Goal: Navigation & Orientation: Find specific page/section

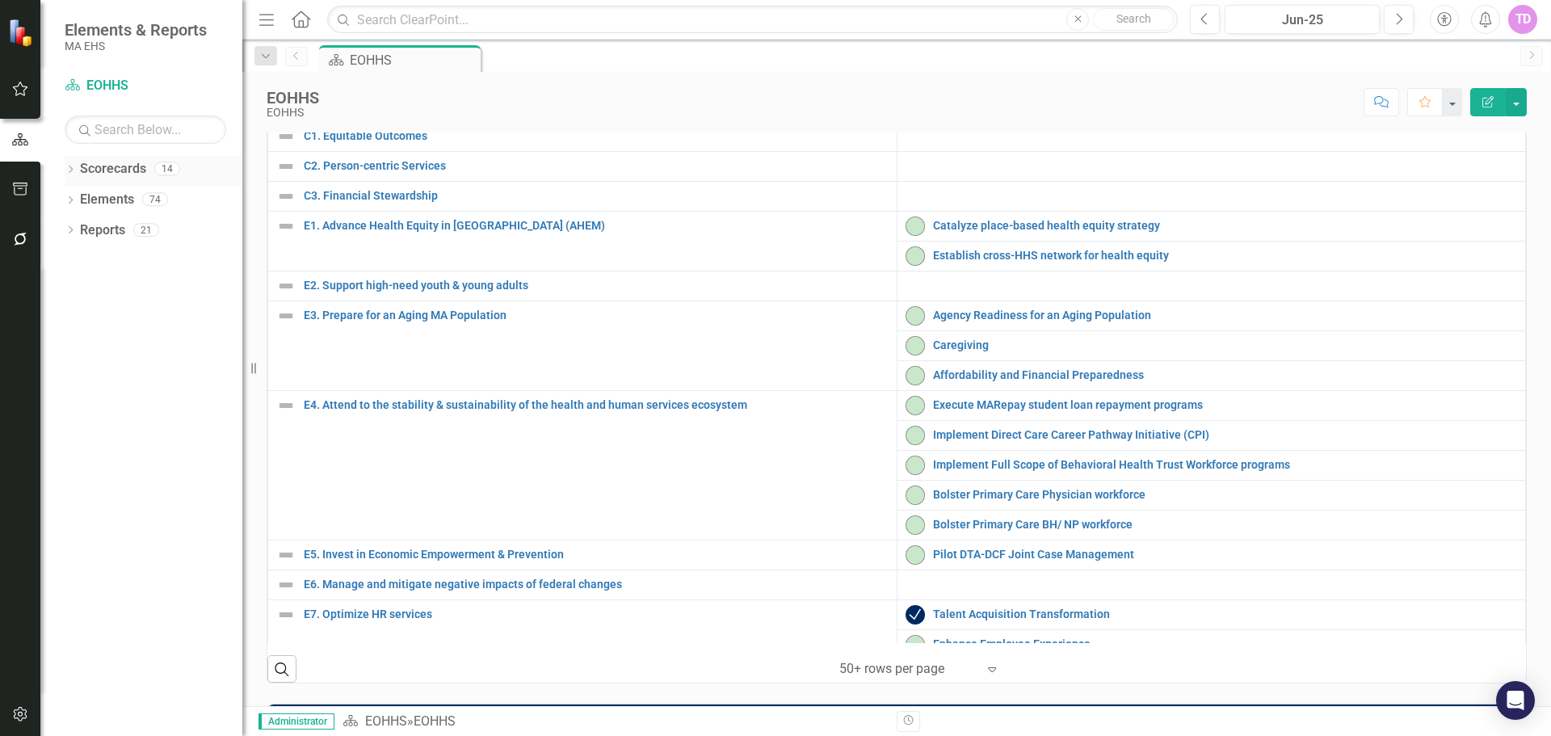
click at [73, 172] on icon "Dropdown" at bounding box center [70, 170] width 11 height 9
click at [86, 204] on div "Dropdown" at bounding box center [81, 200] width 16 height 14
click at [107, 224] on link "AGE" at bounding box center [173, 230] width 137 height 19
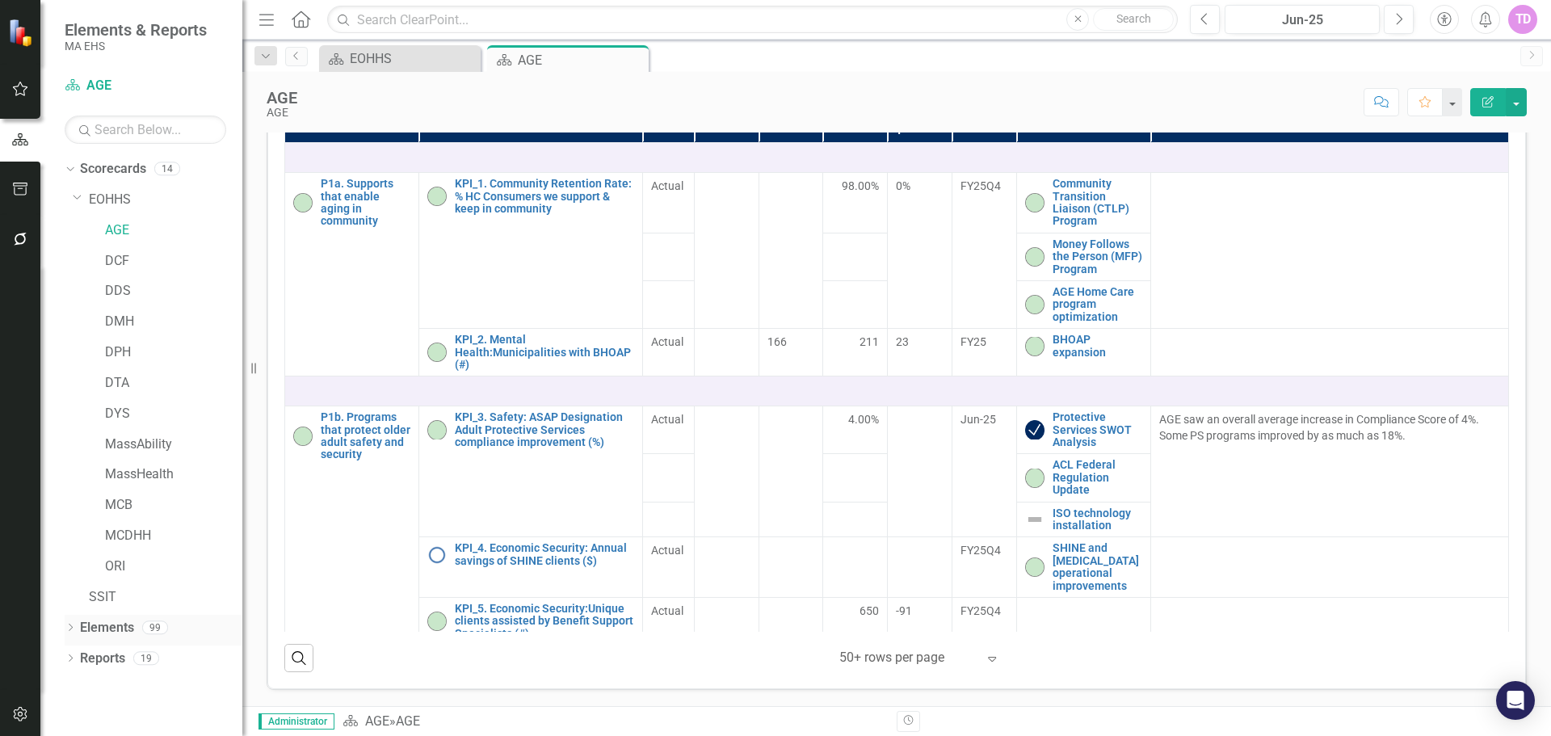
click at [93, 628] on link "Elements" at bounding box center [107, 628] width 54 height 19
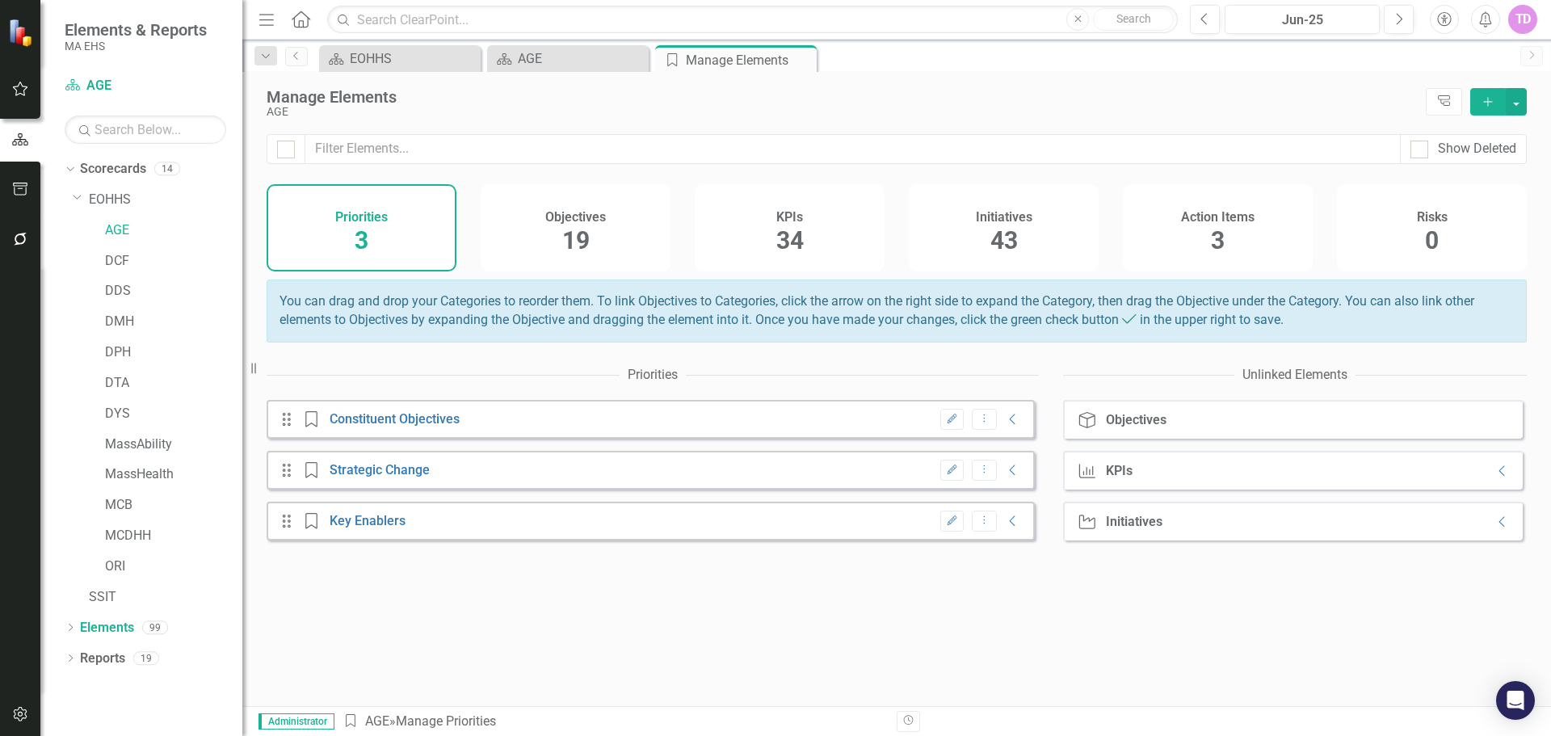
click at [590, 240] on div "Objectives 19" at bounding box center [575, 227] width 190 height 87
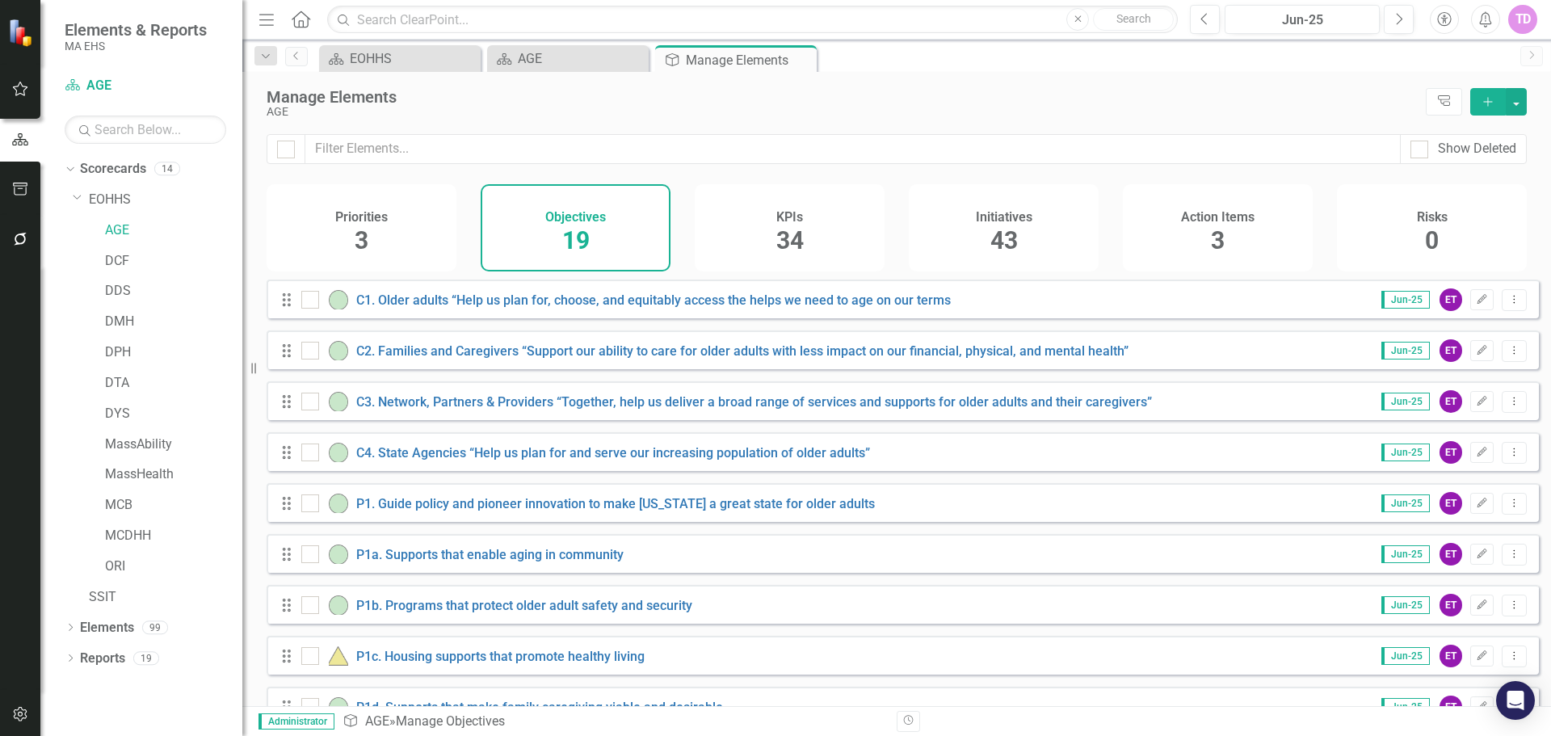
click at [986, 195] on div "Initiatives 43" at bounding box center [1004, 227] width 190 height 87
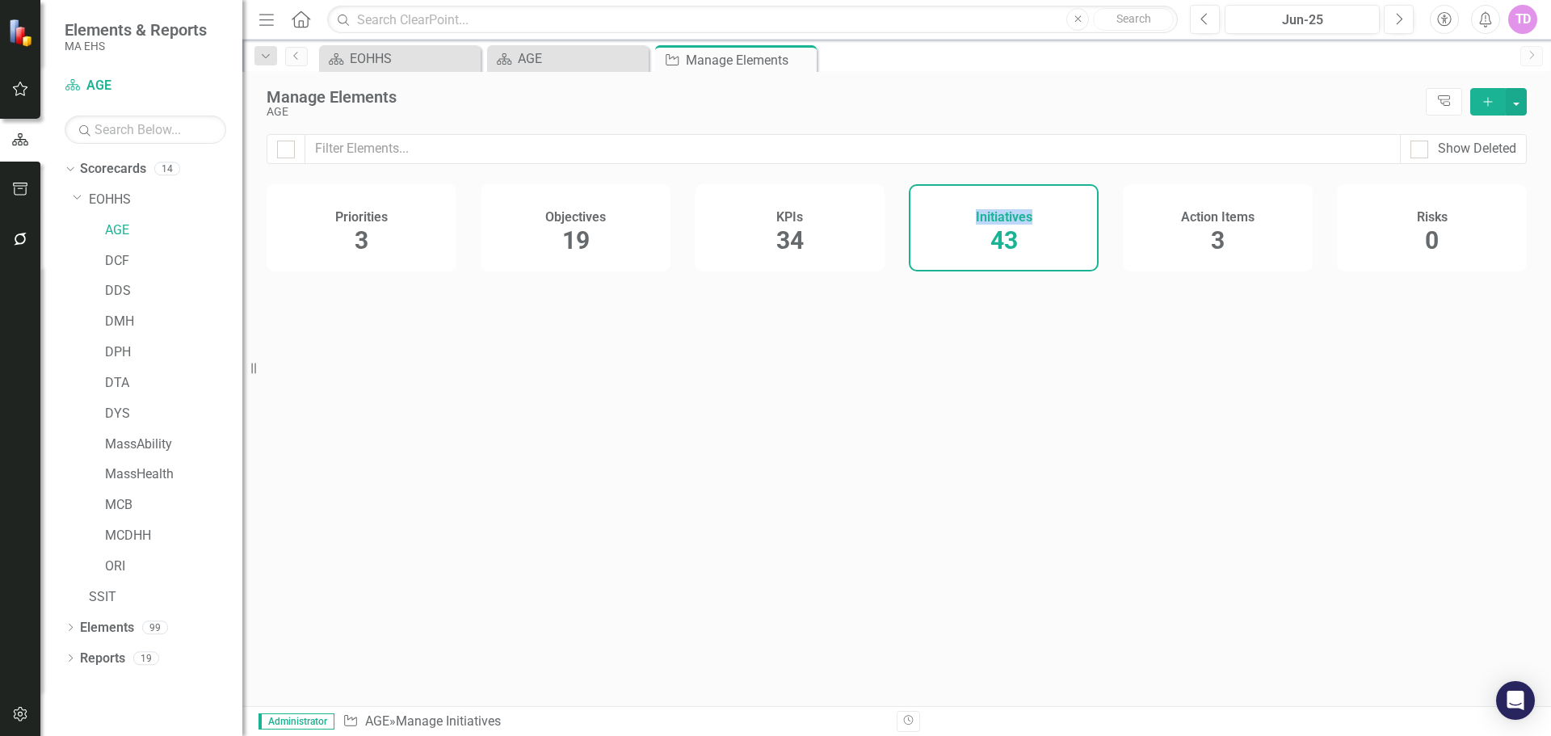
click at [986, 195] on div "Initiatives 43" at bounding box center [1004, 227] width 190 height 87
checkbox input "false"
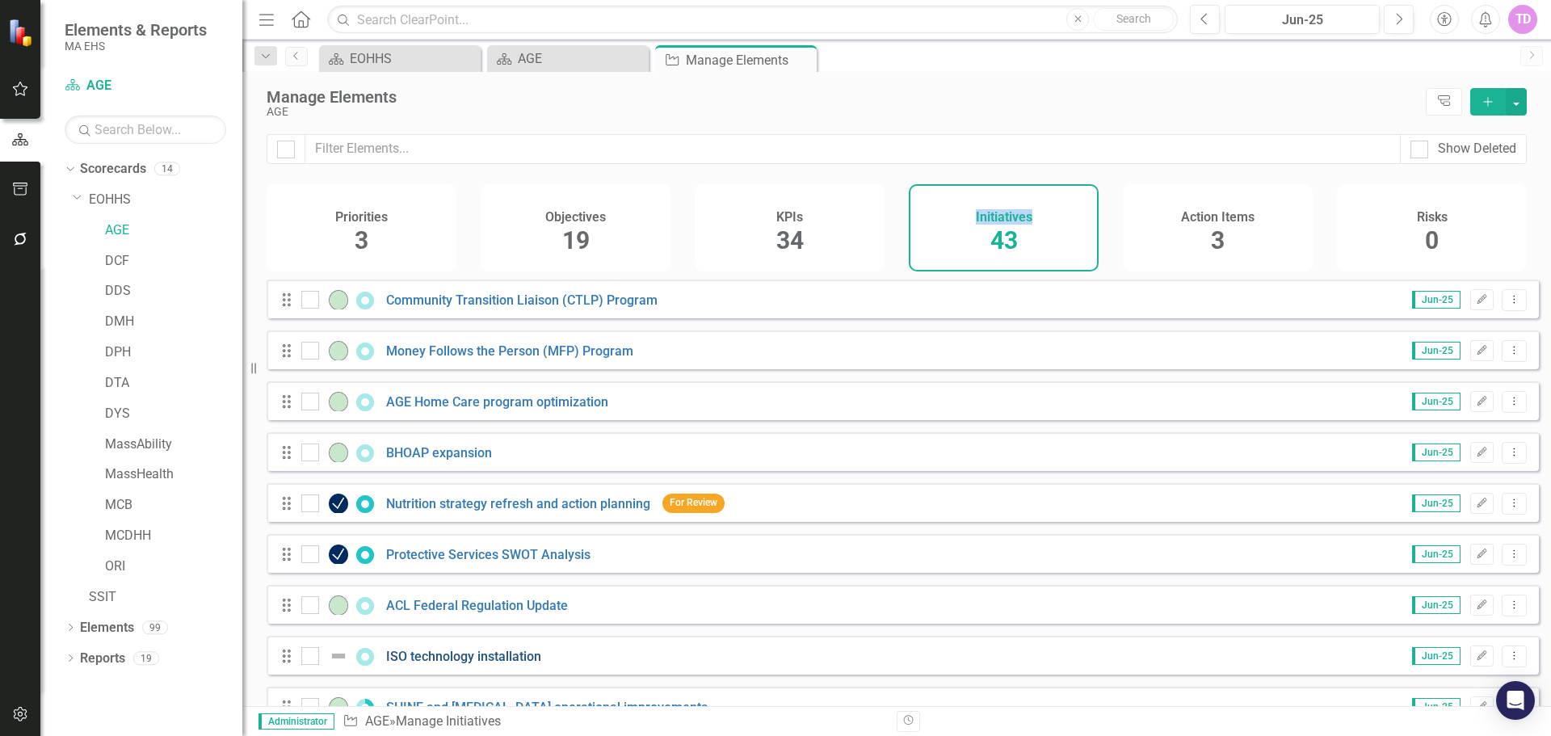
click at [472, 664] on link "ISO technology installation" at bounding box center [463, 655] width 155 height 15
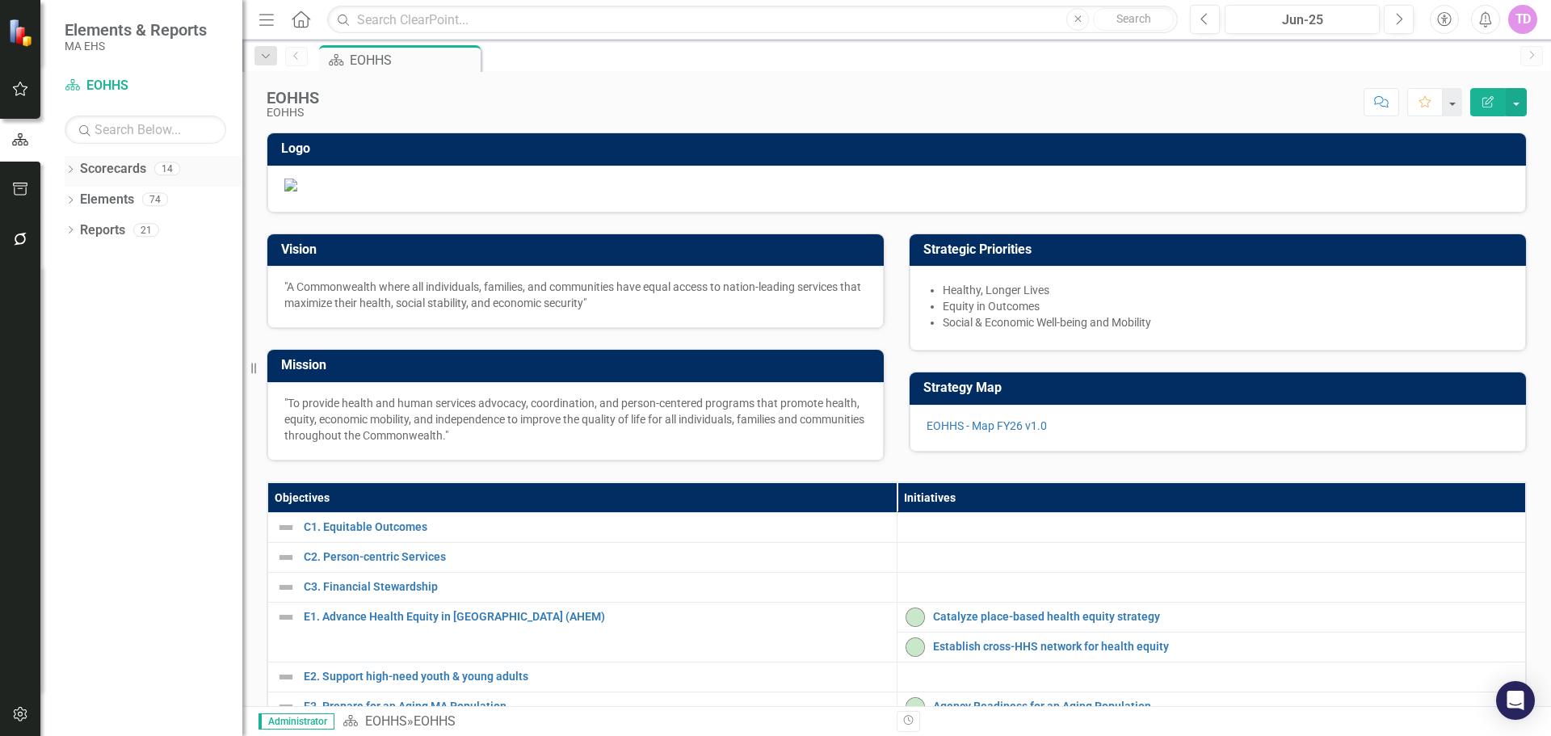
click at [109, 170] on link "Scorecards" at bounding box center [113, 169] width 66 height 19
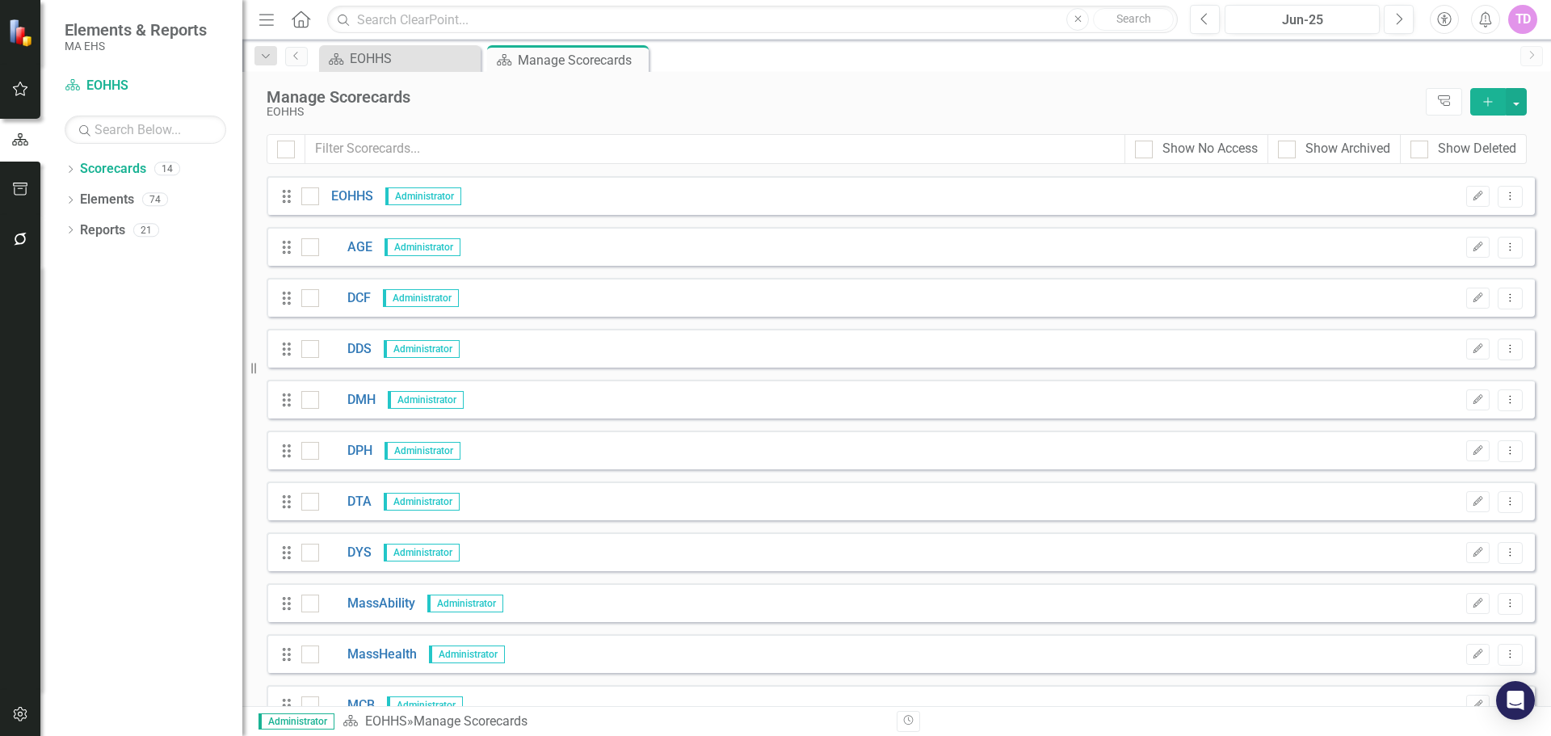
click at [352, 233] on div "Drag AGE Administrator Edit Dropdown Menu" at bounding box center [900, 246] width 1268 height 39
click at [357, 252] on link "AGE" at bounding box center [345, 247] width 53 height 19
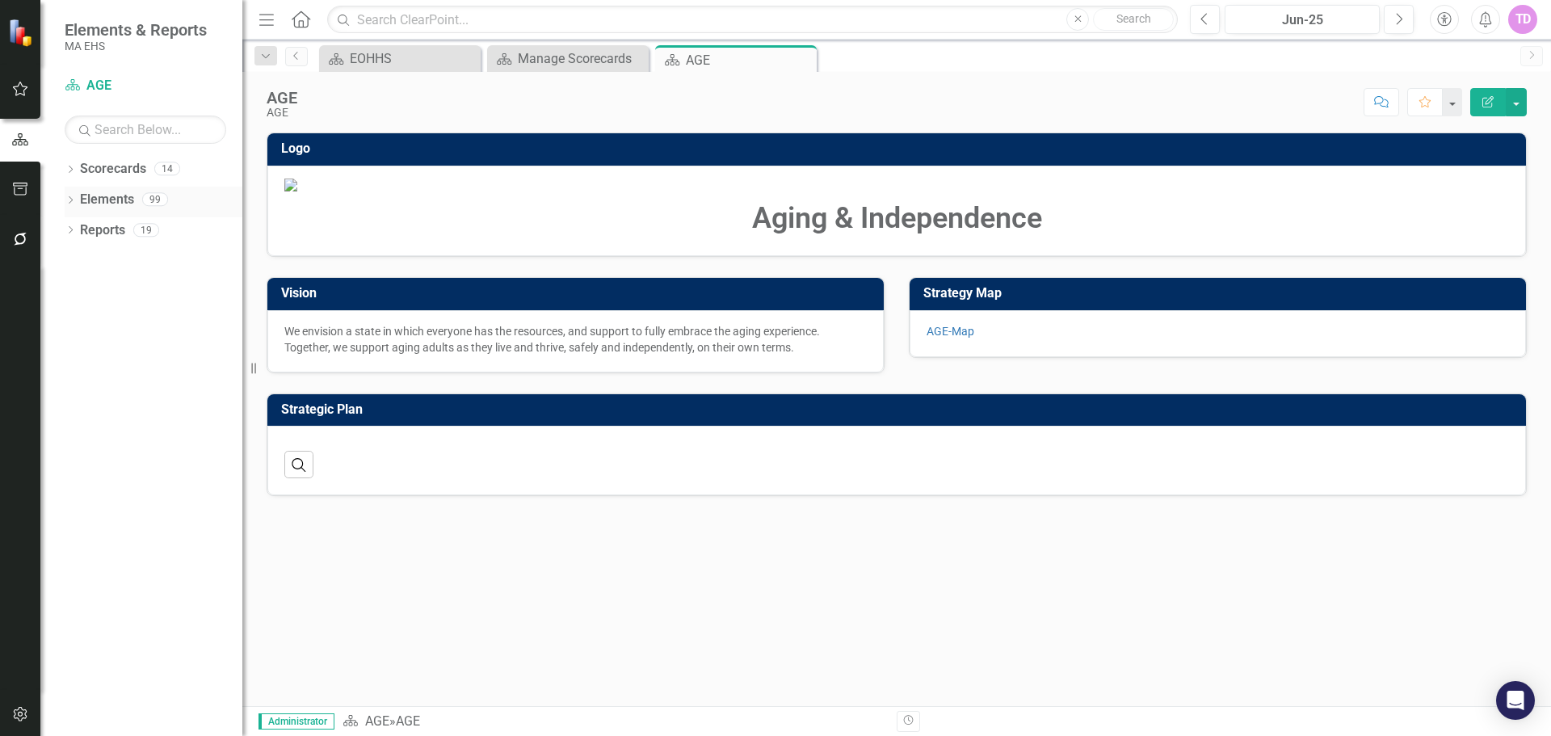
click at [74, 197] on icon "Dropdown" at bounding box center [70, 201] width 11 height 9
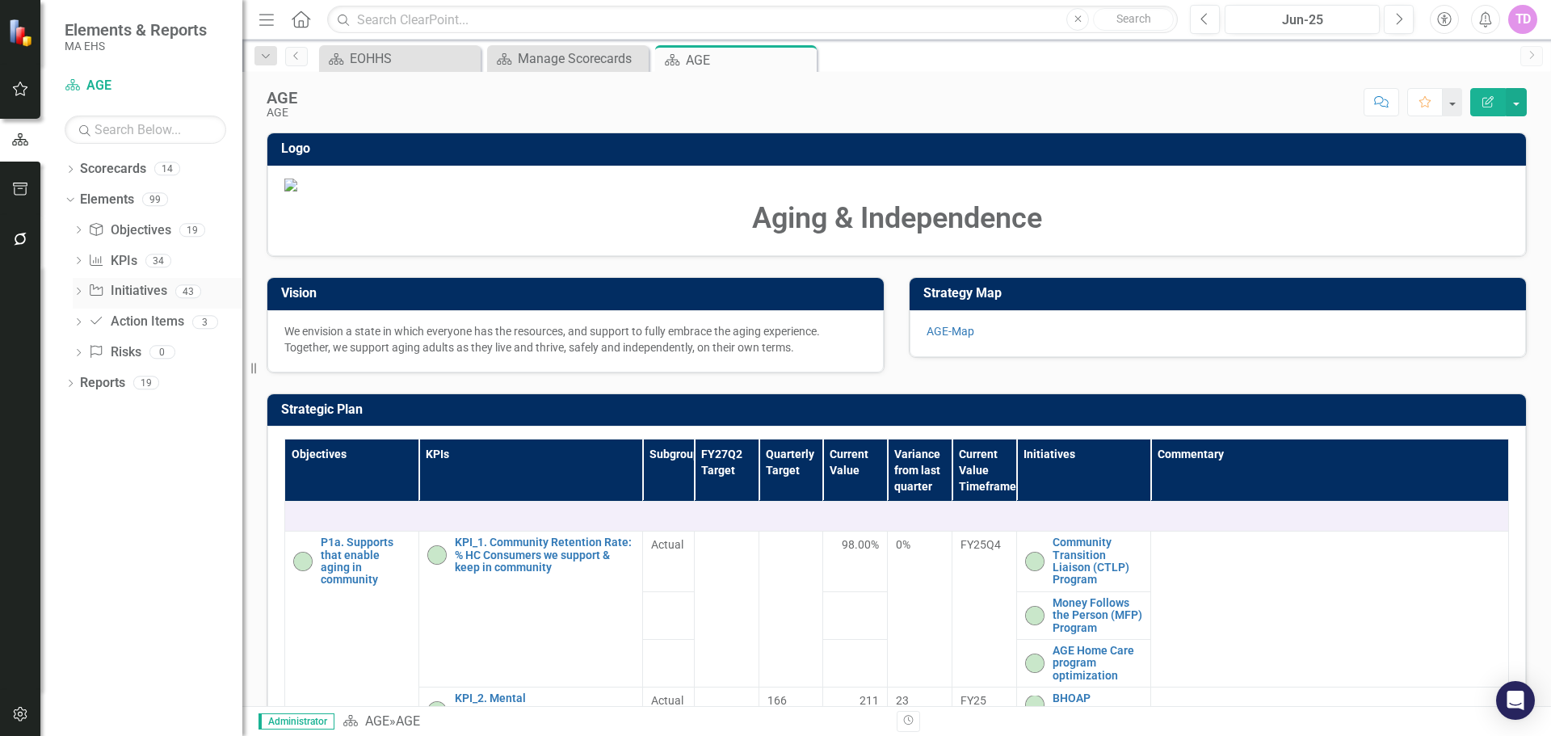
click at [152, 287] on link "Initiative Initiatives" at bounding box center [127, 291] width 78 height 19
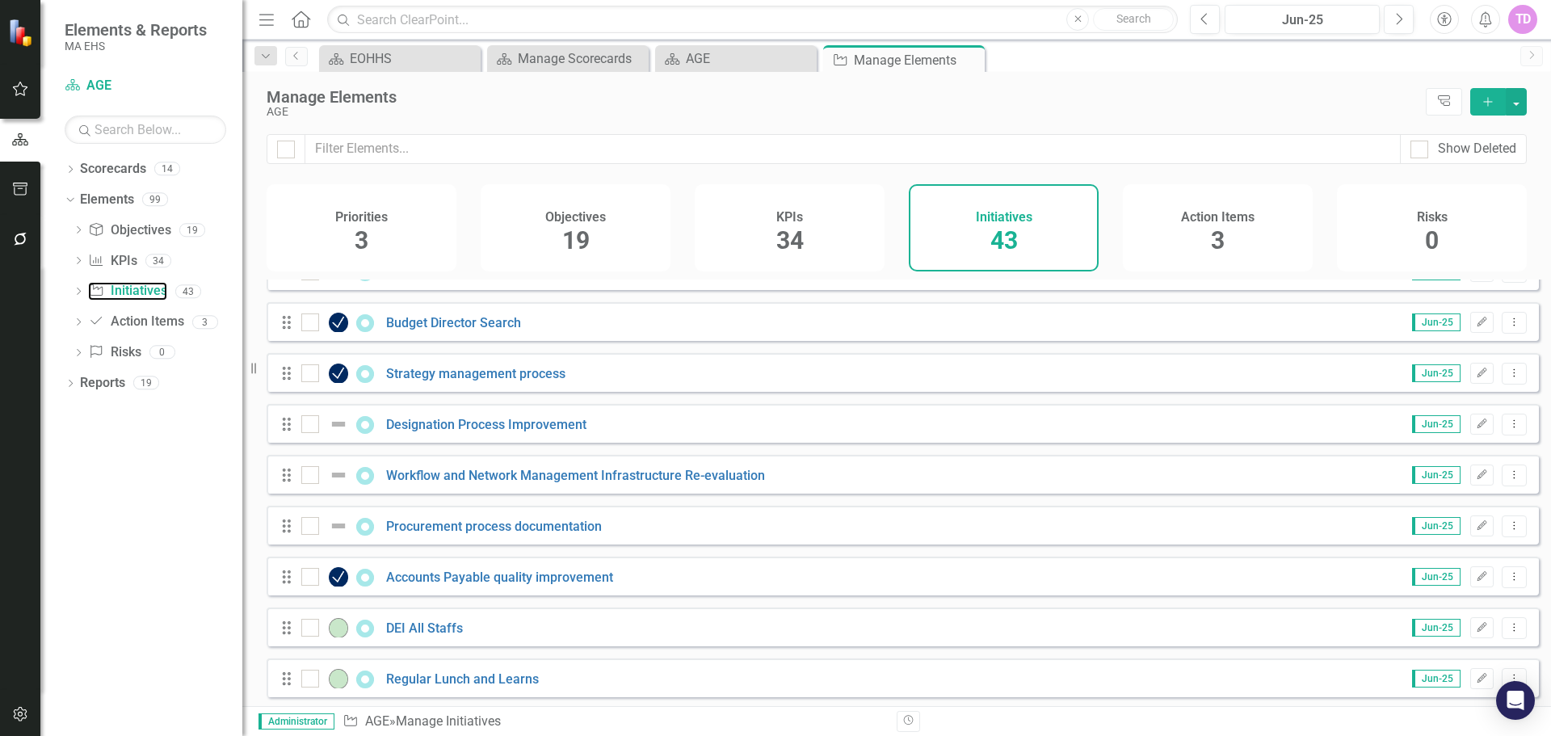
scroll to position [1773, 0]
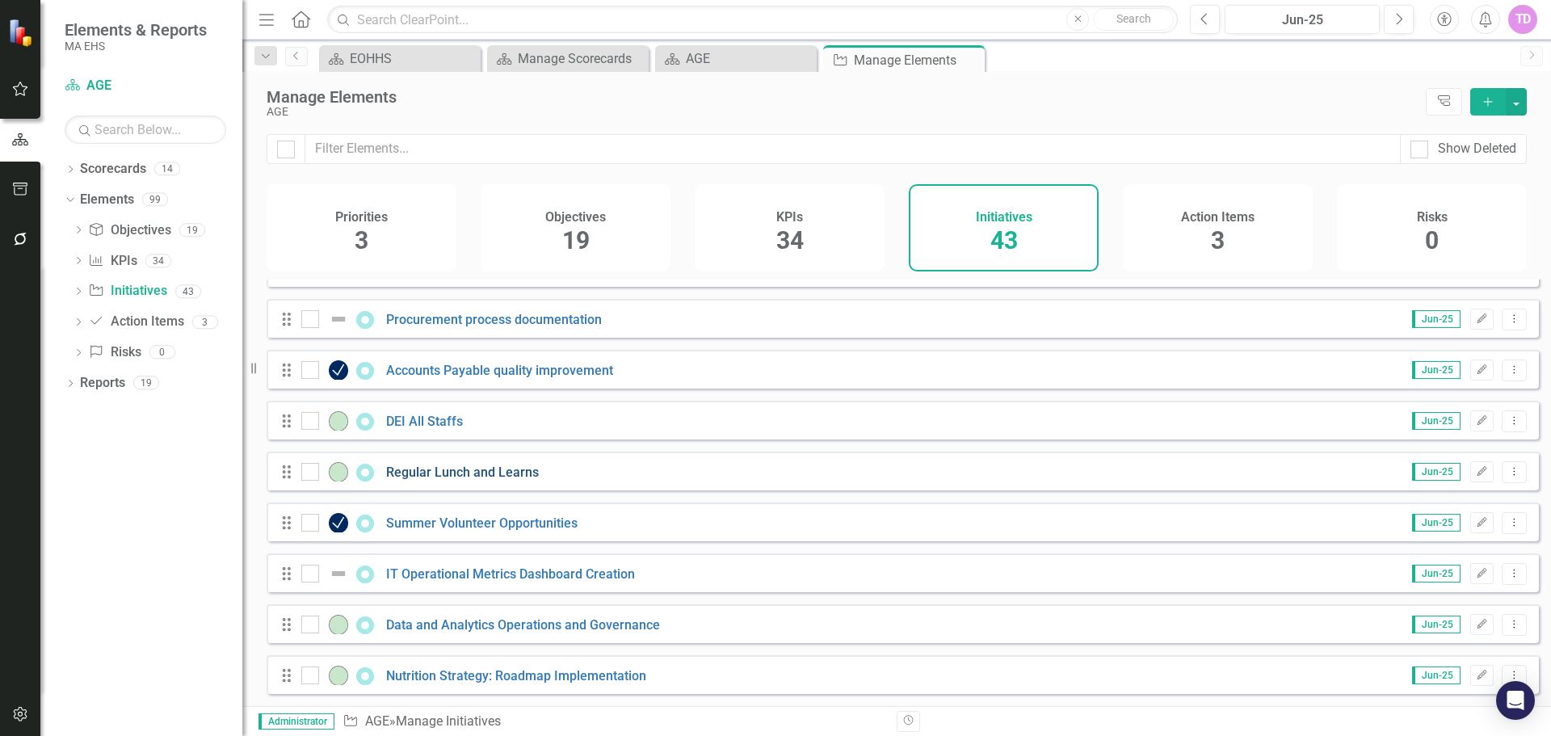
click at [466, 471] on link "Regular Lunch and Learns" at bounding box center [462, 471] width 153 height 15
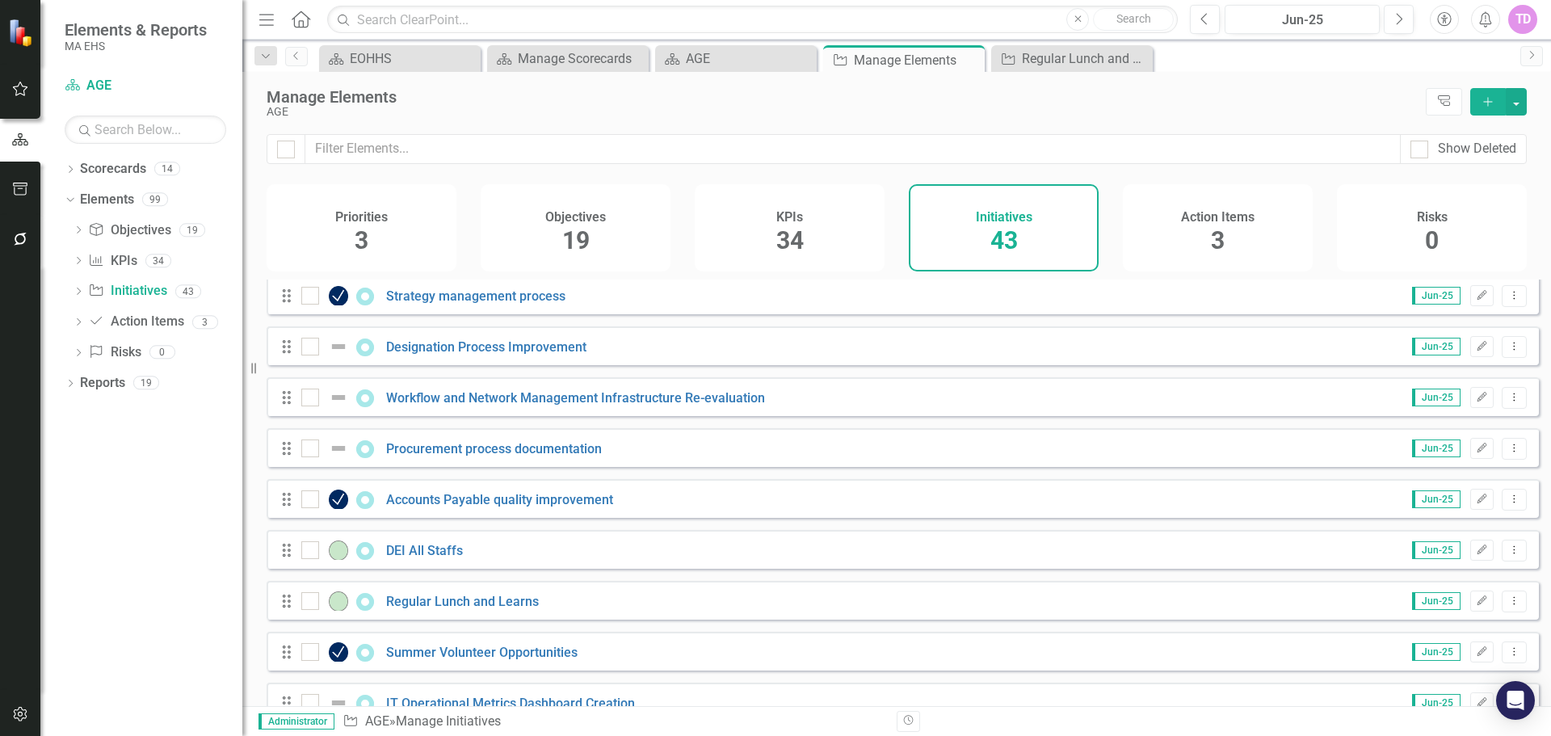
scroll to position [1633, 0]
click at [436, 557] on link "DEI All Staffs" at bounding box center [424, 549] width 77 height 15
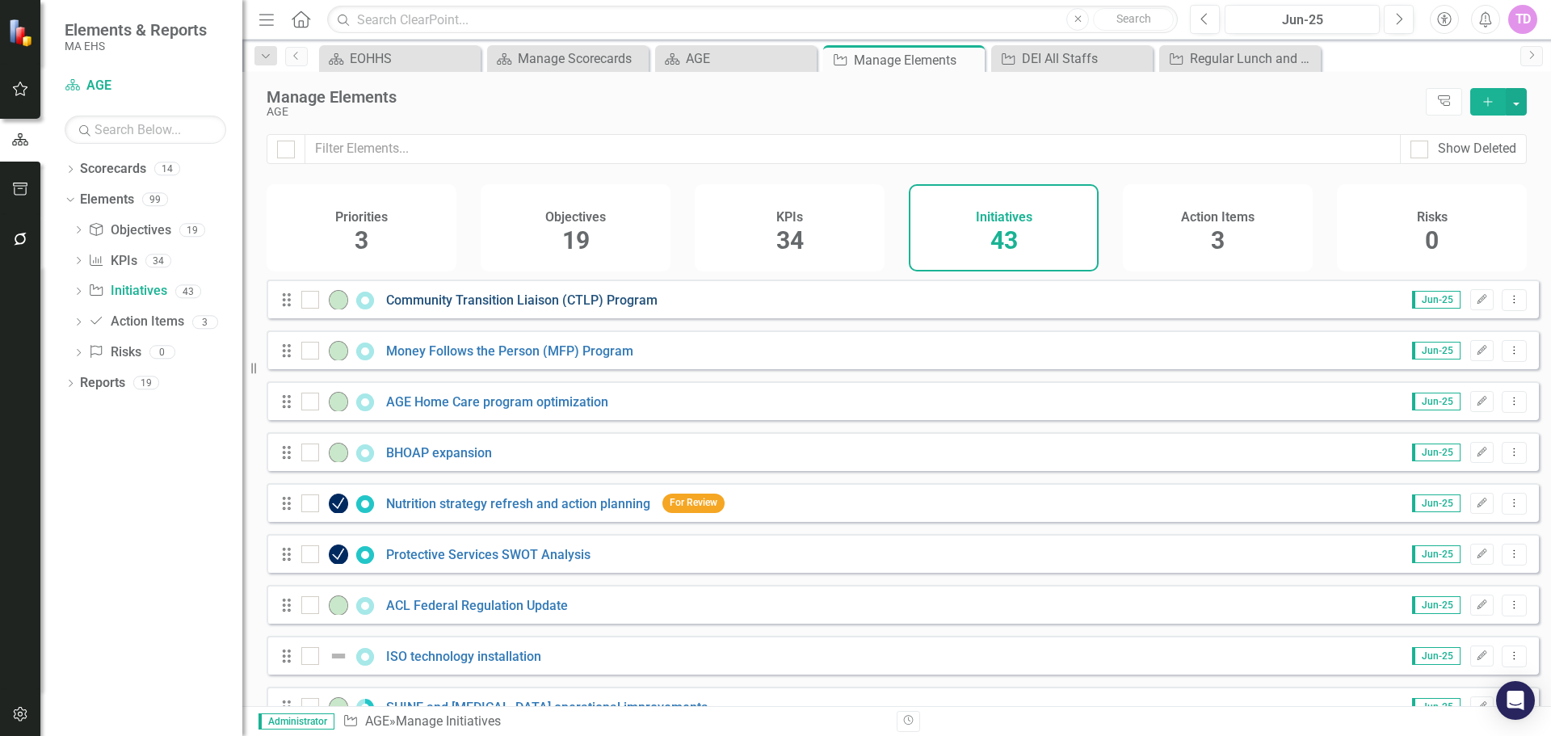
click at [579, 308] on link "Community Transition Liaison (CTLP) Program" at bounding box center [521, 299] width 271 height 15
click at [912, 54] on icon "Close" at bounding box center [906, 59] width 16 height 13
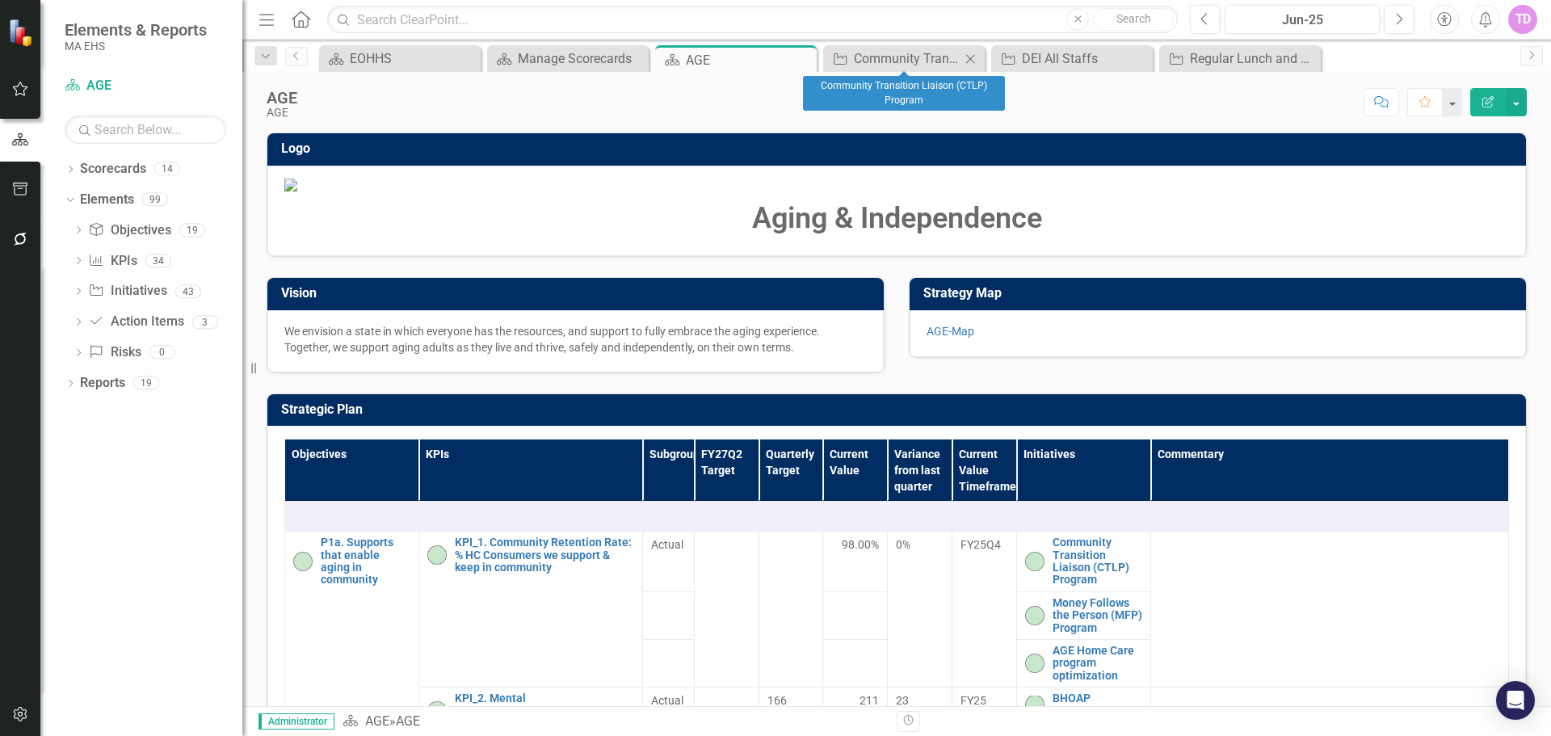
click at [973, 60] on icon "Close" at bounding box center [970, 58] width 16 height 13
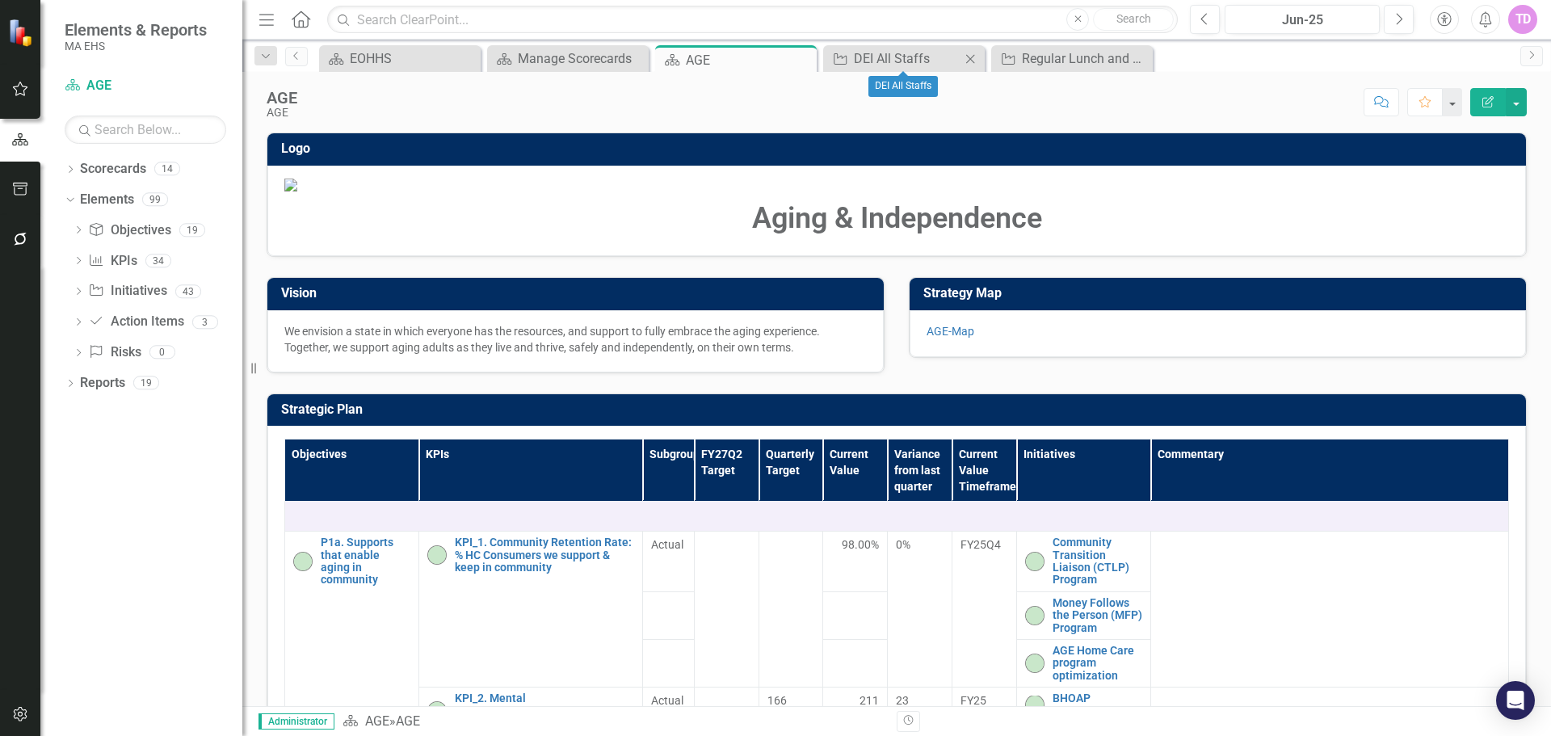
click at [973, 60] on icon "Close" at bounding box center [970, 58] width 16 height 13
